Goal: Task Accomplishment & Management: Use online tool/utility

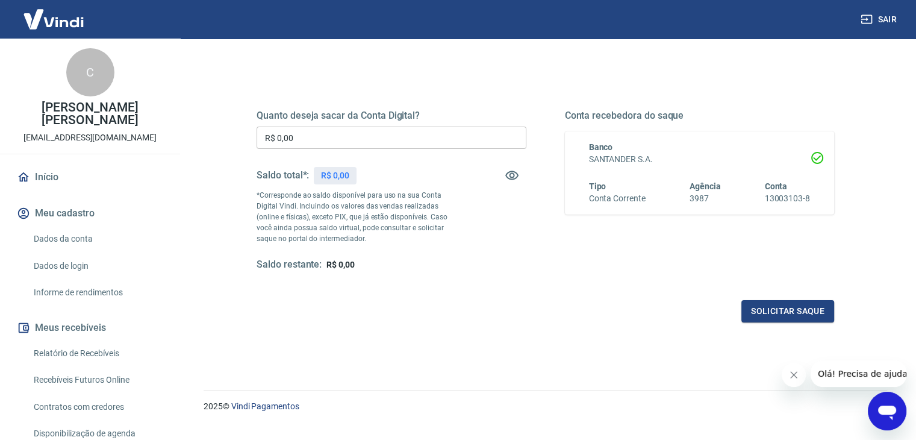
scroll to position [133, 0]
click at [92, 380] on link "Recebíveis Futuros Online" at bounding box center [97, 380] width 137 height 25
